Goal: Task Accomplishment & Management: Manage account settings

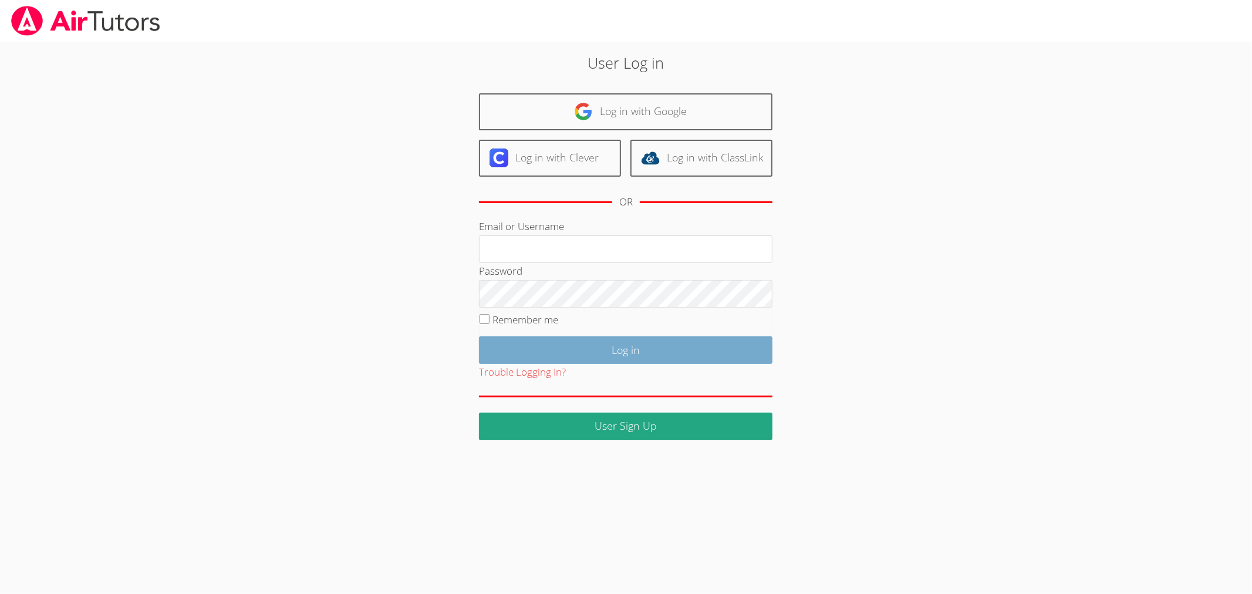
type input "kelseyjtutors@gmail.com"
click at [692, 355] on input "Log in" at bounding box center [625, 350] width 293 height 28
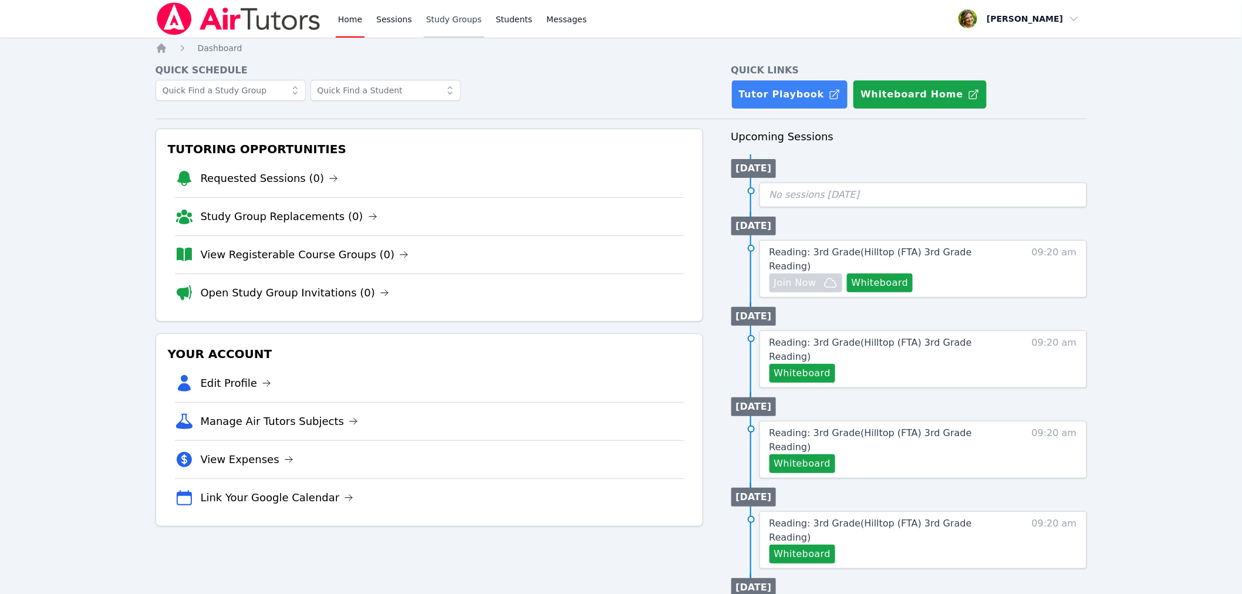
click at [440, 24] on link "Study Groups" at bounding box center [454, 19] width 60 height 38
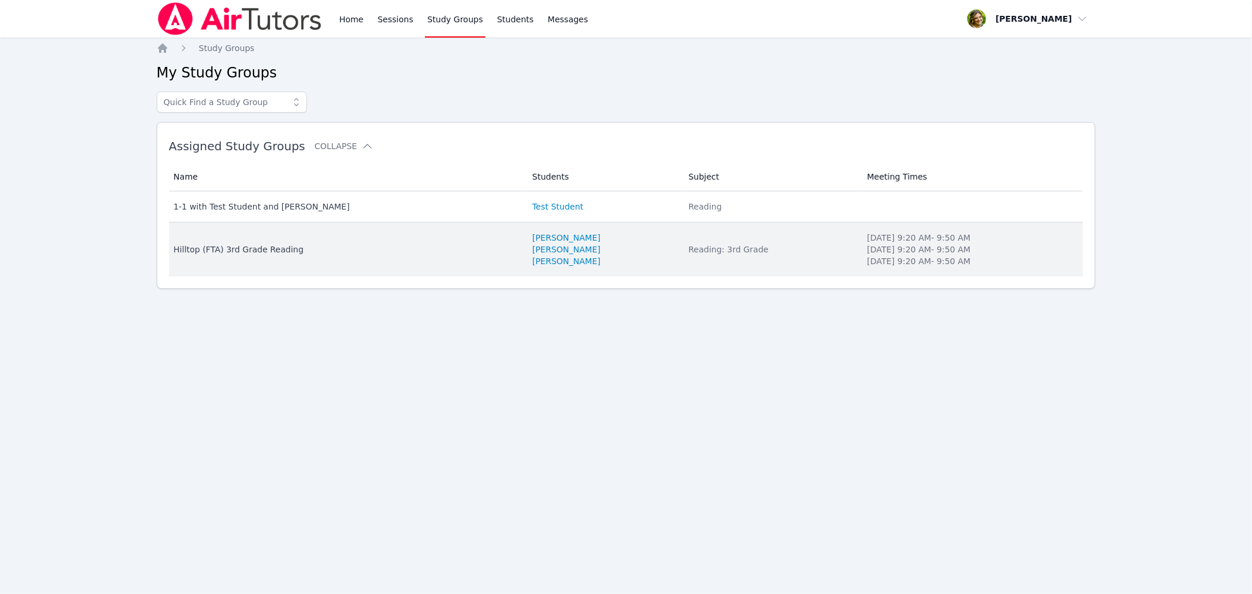
click at [894, 261] on li "Thursday 9:20 AM - 9:50 AM" at bounding box center [971, 261] width 209 height 12
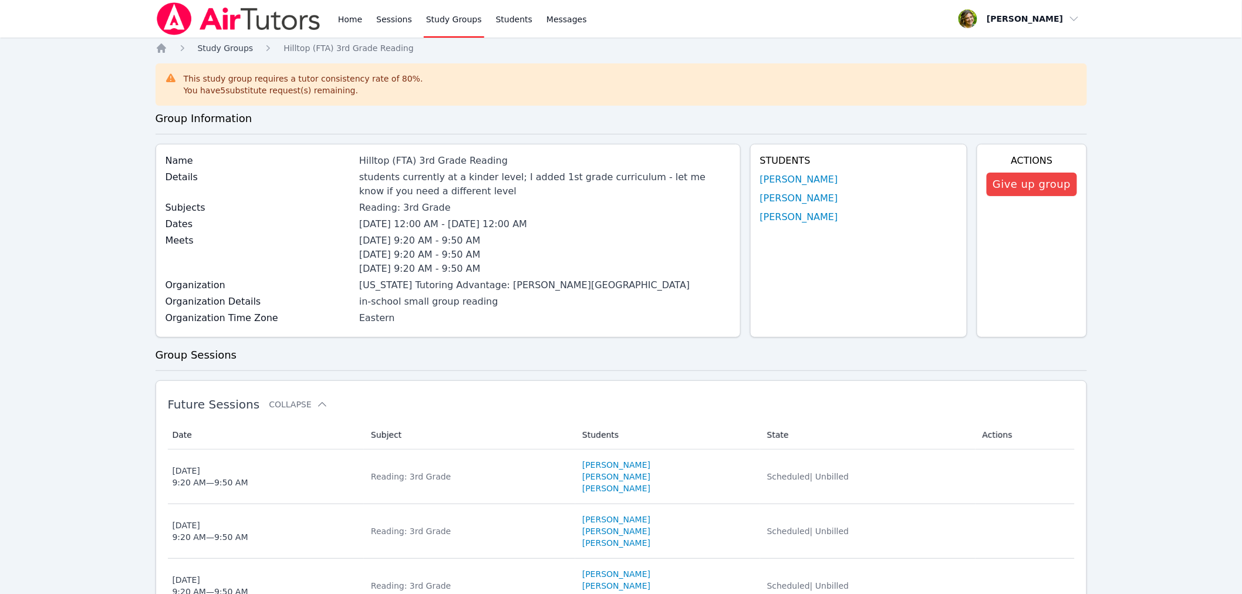
click at [224, 44] on span "Study Groups" at bounding box center [226, 47] width 56 height 9
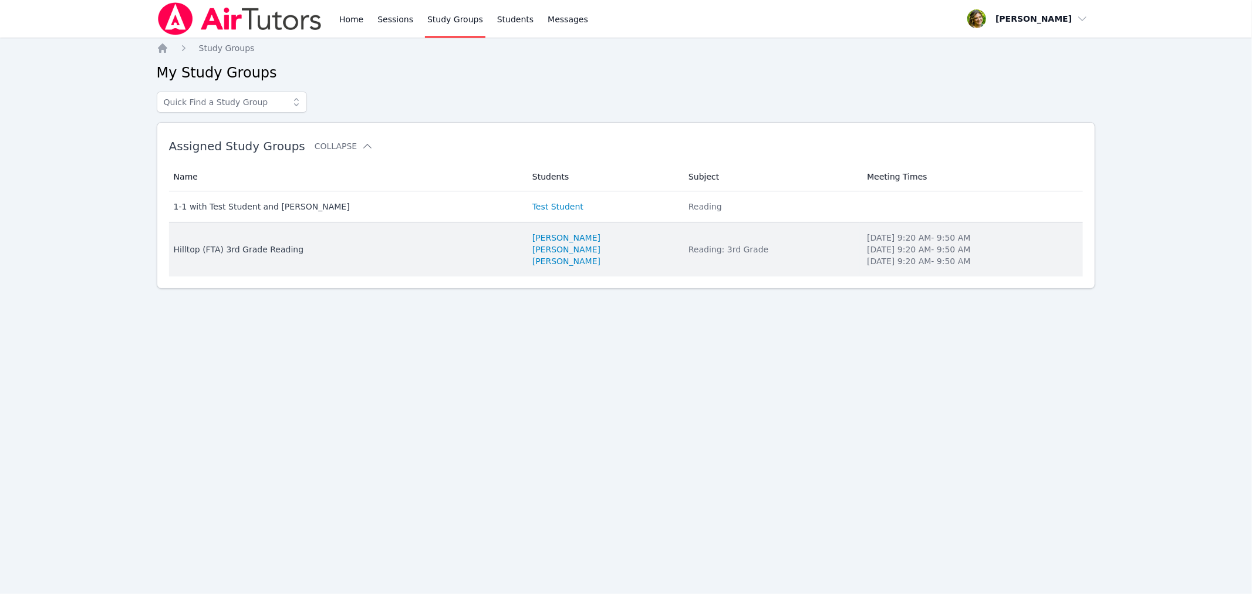
click at [725, 239] on td "Subject Reading: 3rd Grade" at bounding box center [770, 249] width 178 height 54
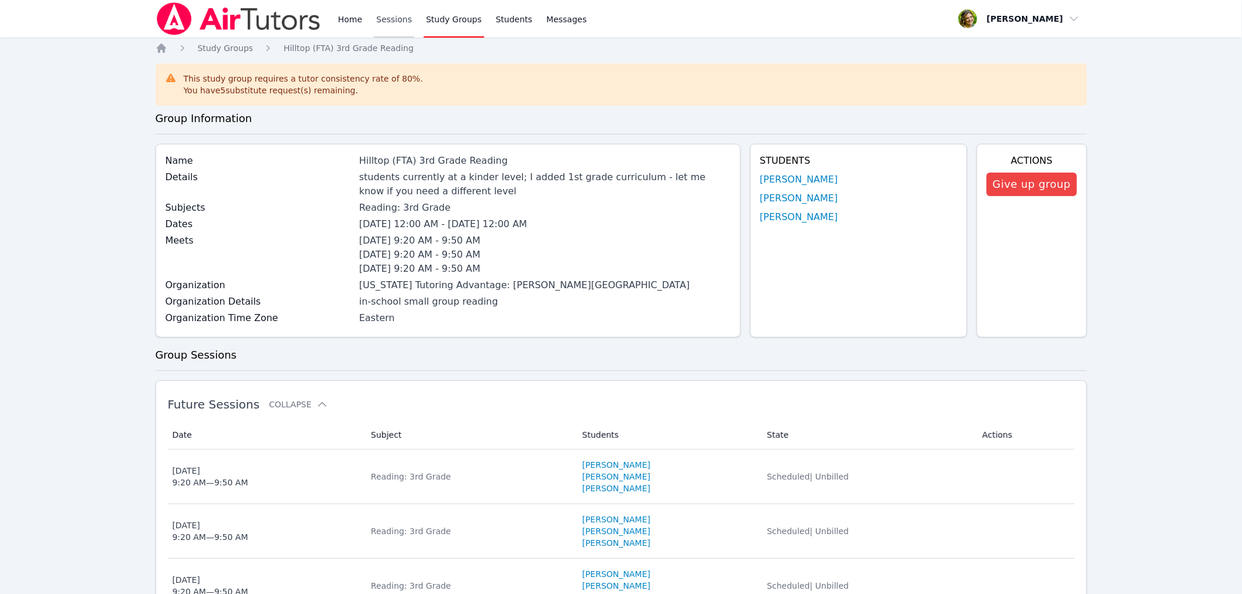
click at [394, 25] on link "Sessions" at bounding box center [394, 19] width 41 height 38
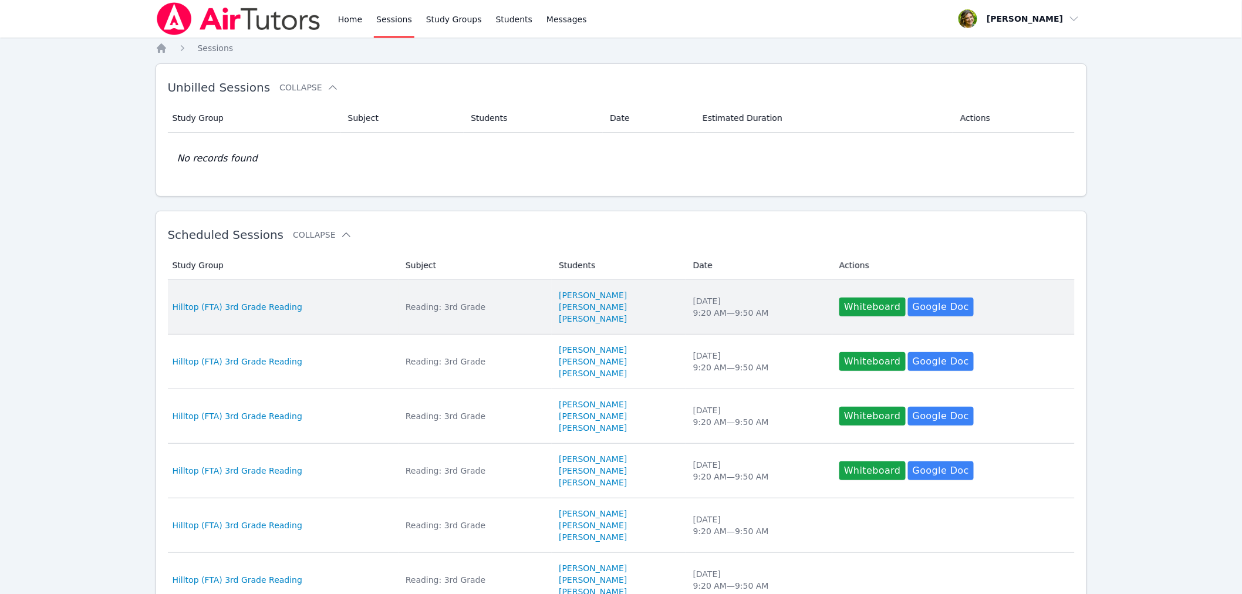
click at [276, 288] on td "Study Group Hilltop (FTA) 3rd Grade Reading" at bounding box center [283, 307] width 231 height 55
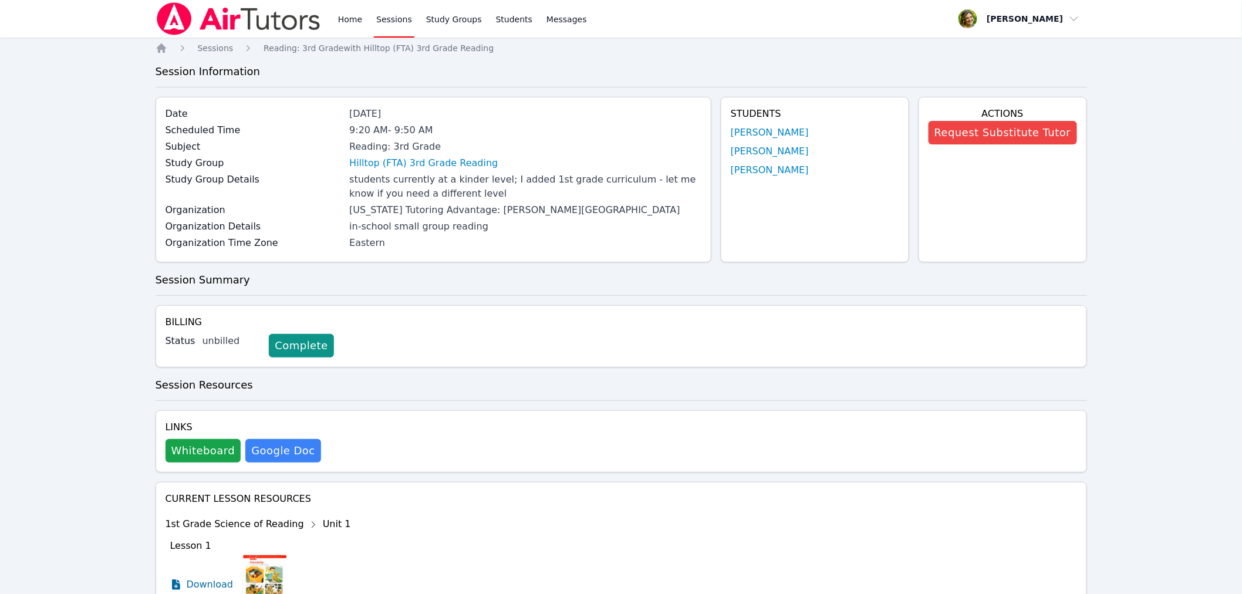
click at [238, 12] on img at bounding box center [239, 18] width 166 height 33
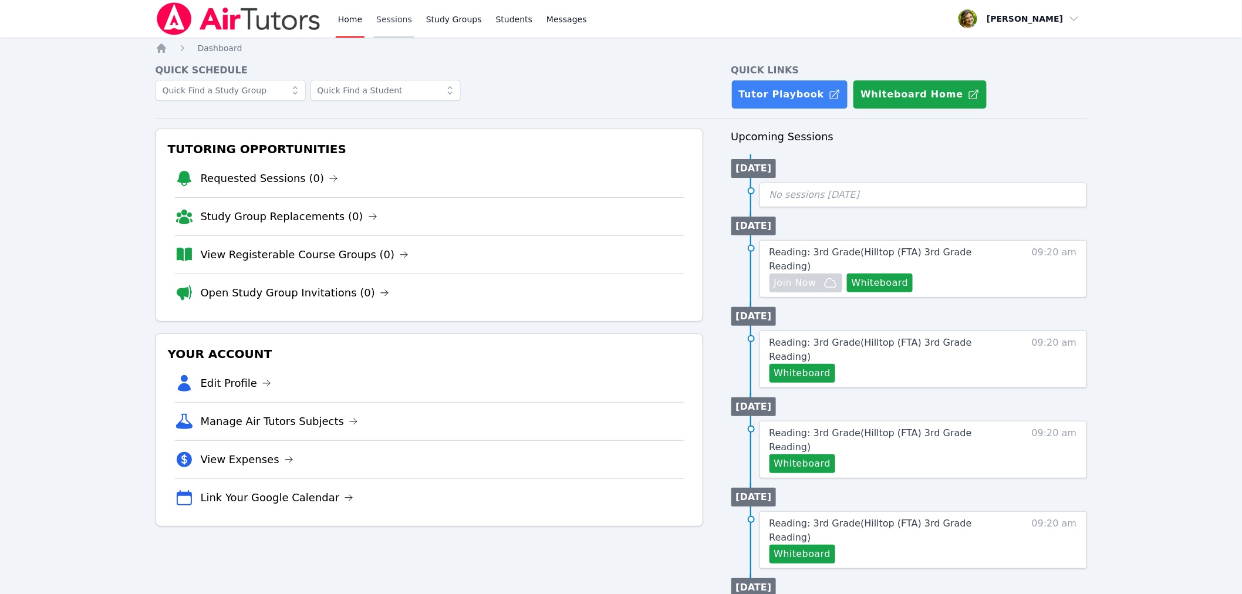
click at [400, 18] on link "Sessions" at bounding box center [394, 19] width 41 height 38
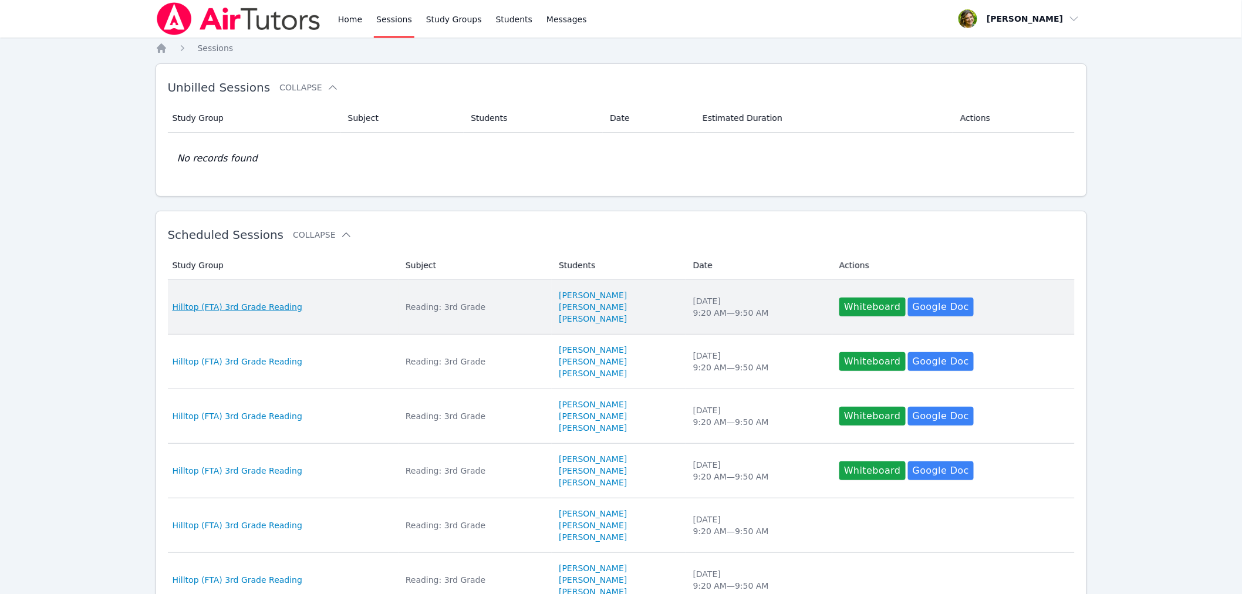
click at [285, 303] on span "Hilltop (FTA) 3rd Grade Reading" at bounding box center [238, 307] width 130 height 12
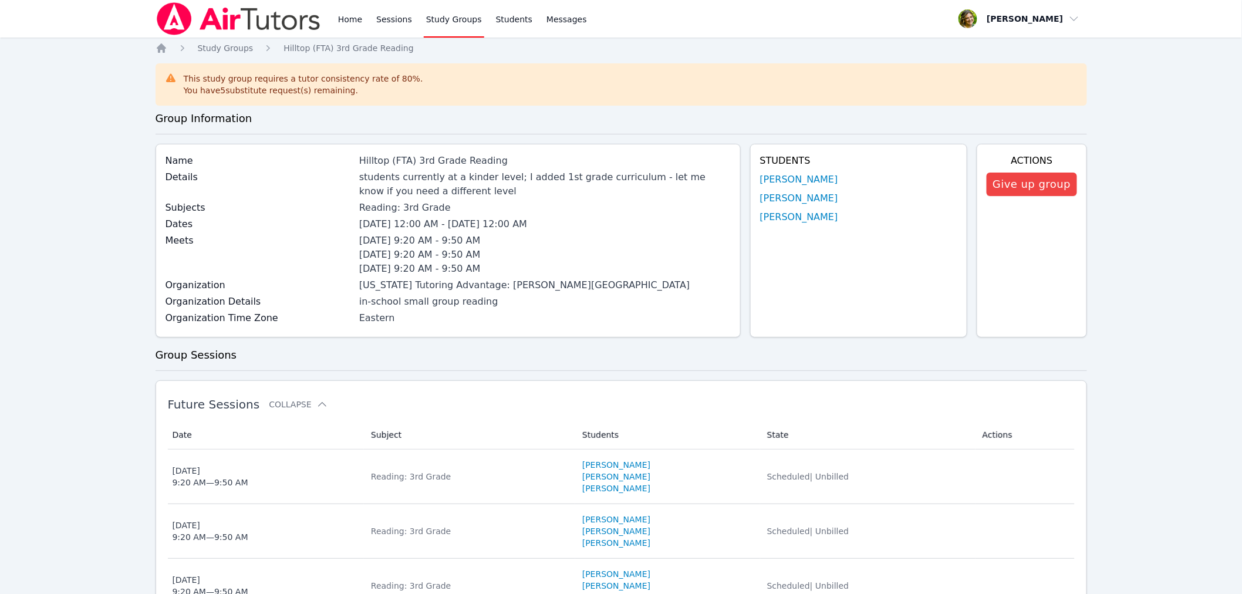
click at [237, 19] on img at bounding box center [239, 18] width 166 height 33
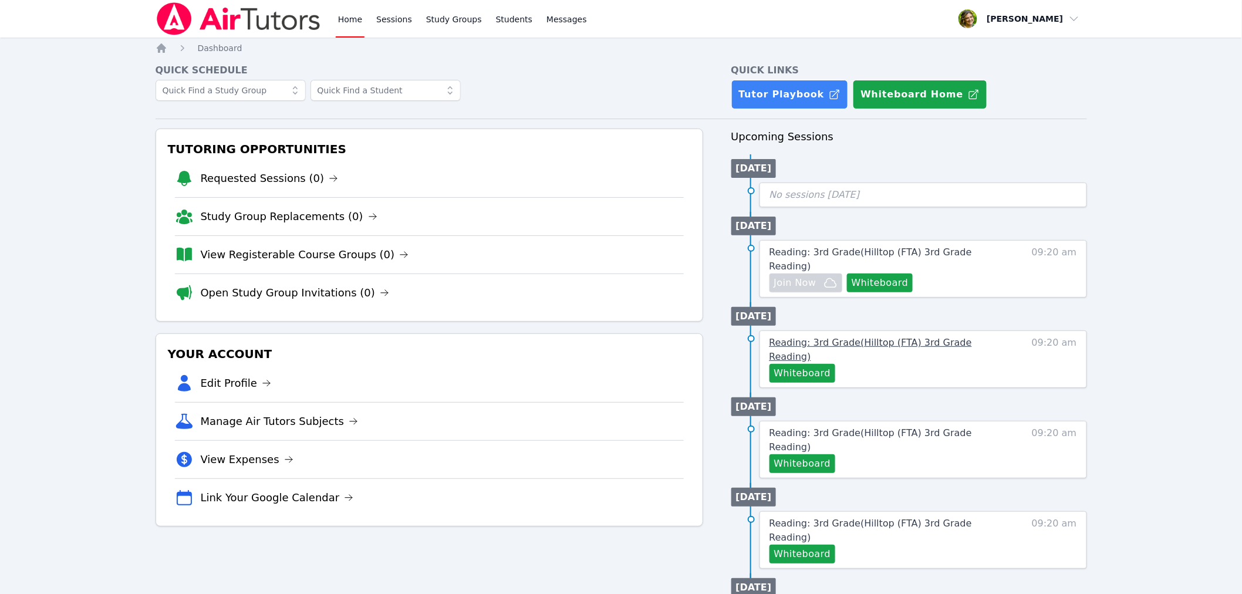
click at [900, 337] on span "Reading: 3rd Grade ( Hilltop (FTA) 3rd Grade Reading )" at bounding box center [871, 349] width 203 height 25
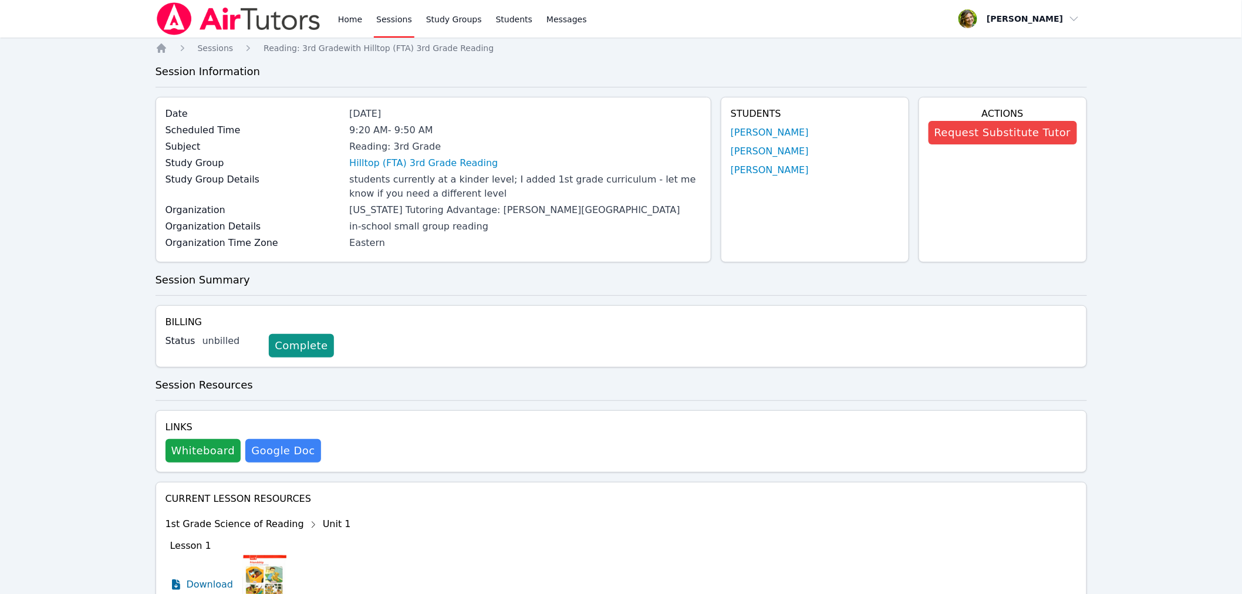
scroll to position [113, 0]
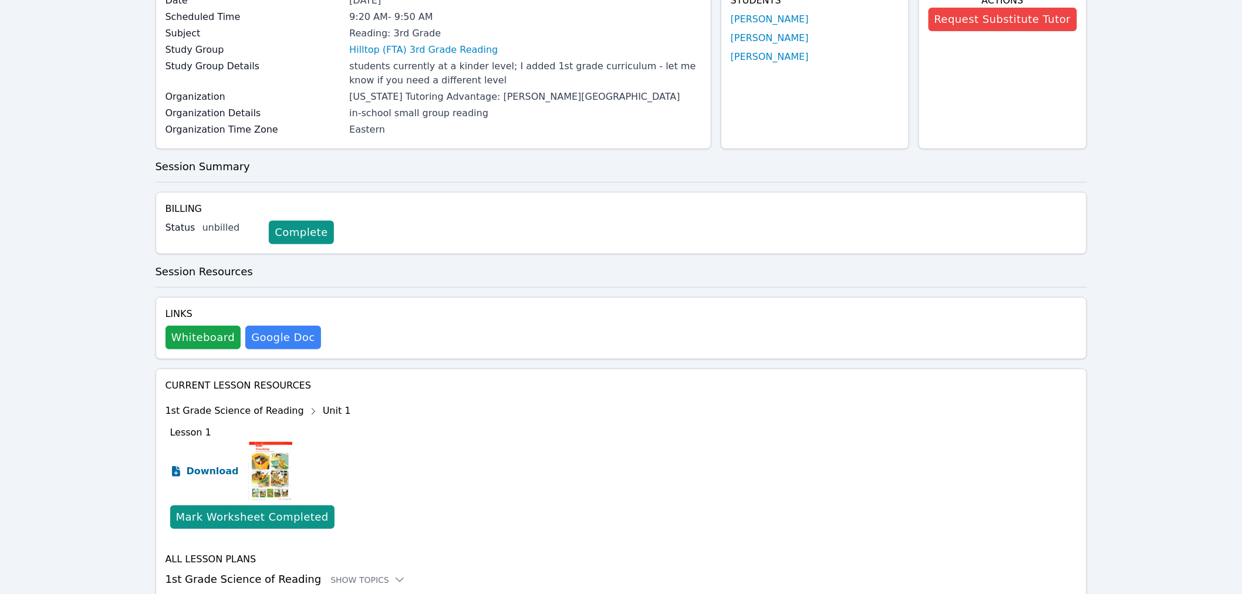
click at [211, 471] on span "Download" at bounding box center [213, 471] width 52 height 14
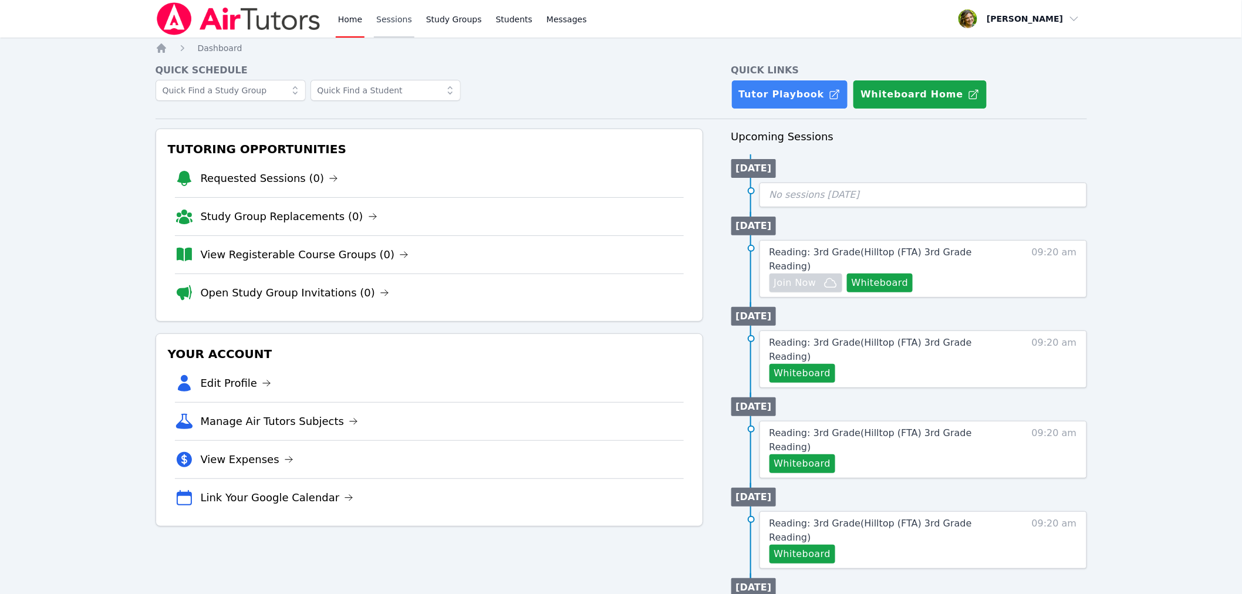
click at [400, 21] on link "Sessions" at bounding box center [394, 19] width 41 height 38
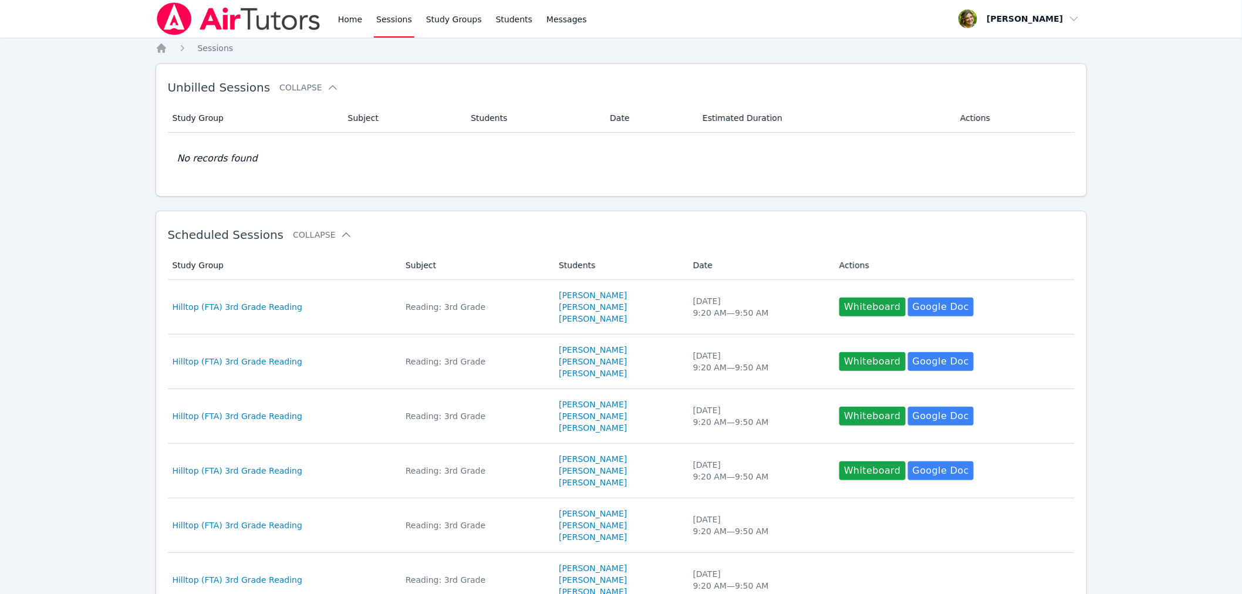
scroll to position [130, 0]
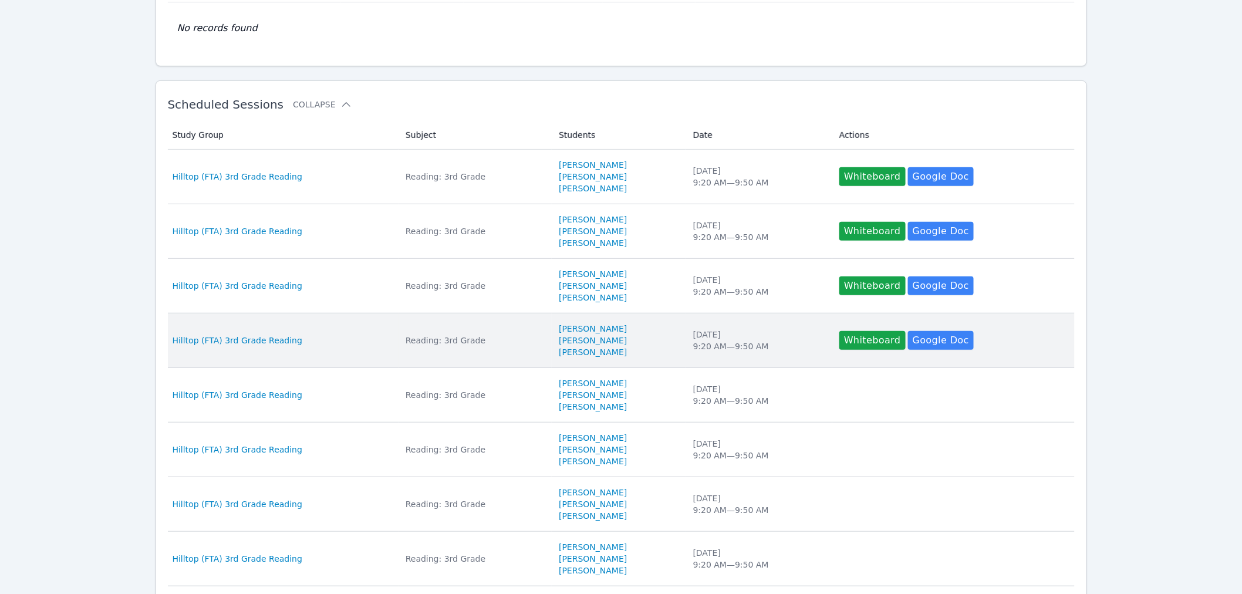
click at [299, 339] on div "Hilltop (FTA) 3rd Grade Reading" at bounding box center [282, 341] width 219 height 12
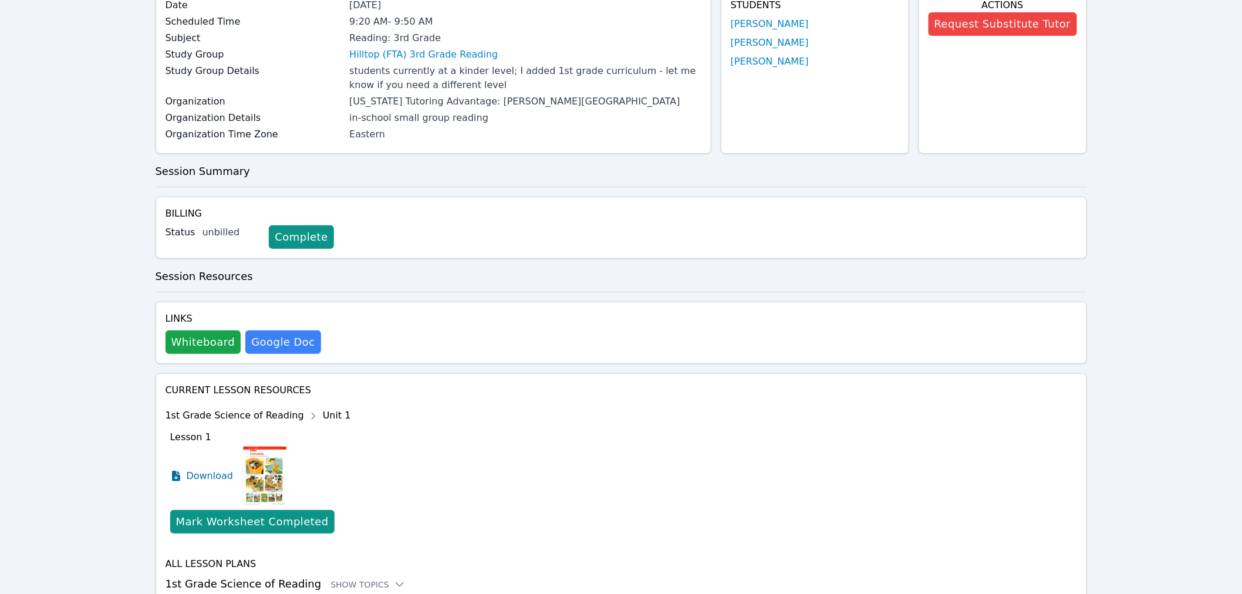
scroll to position [93, 0]
